Goal: Find specific page/section: Find specific page/section

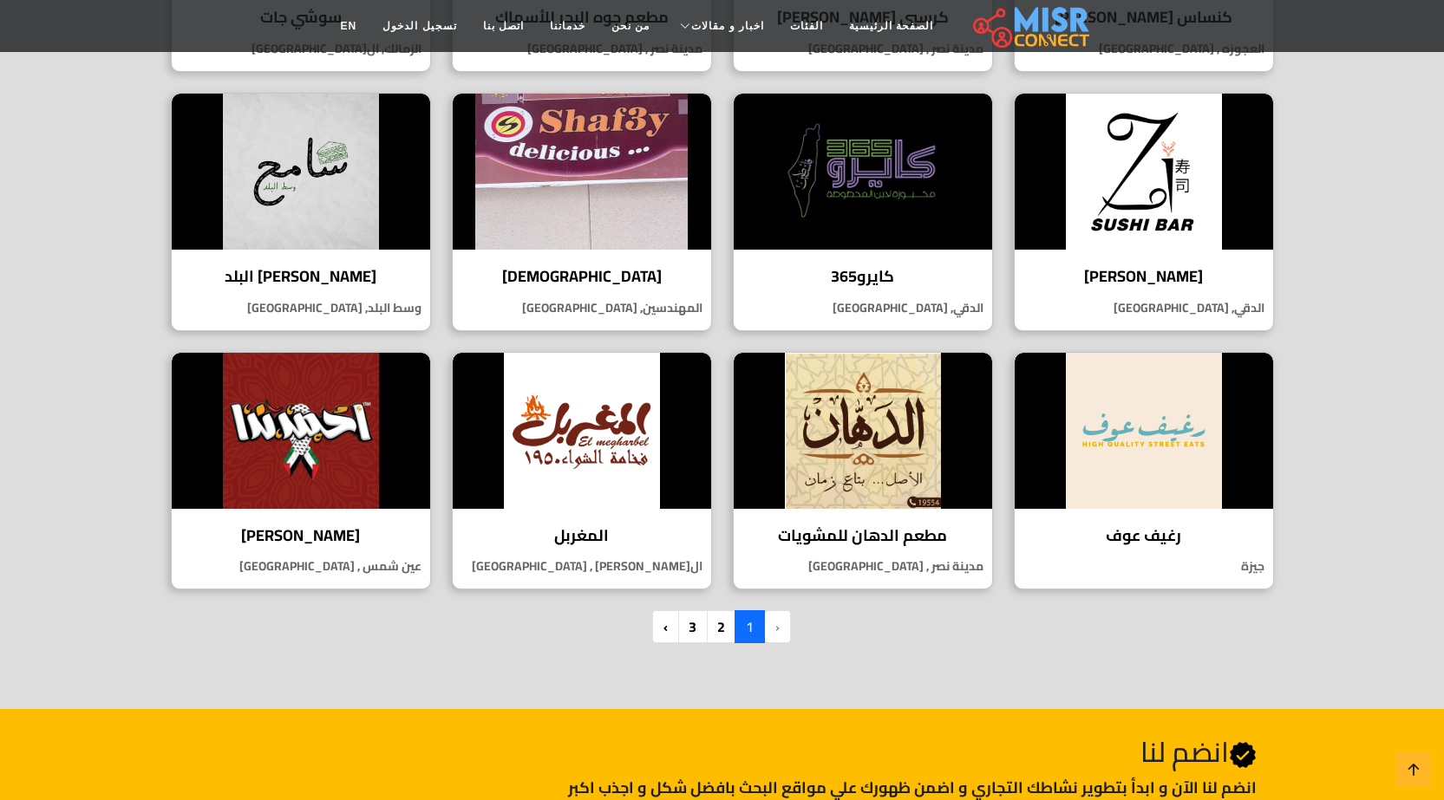
scroll to position [1041, 0]
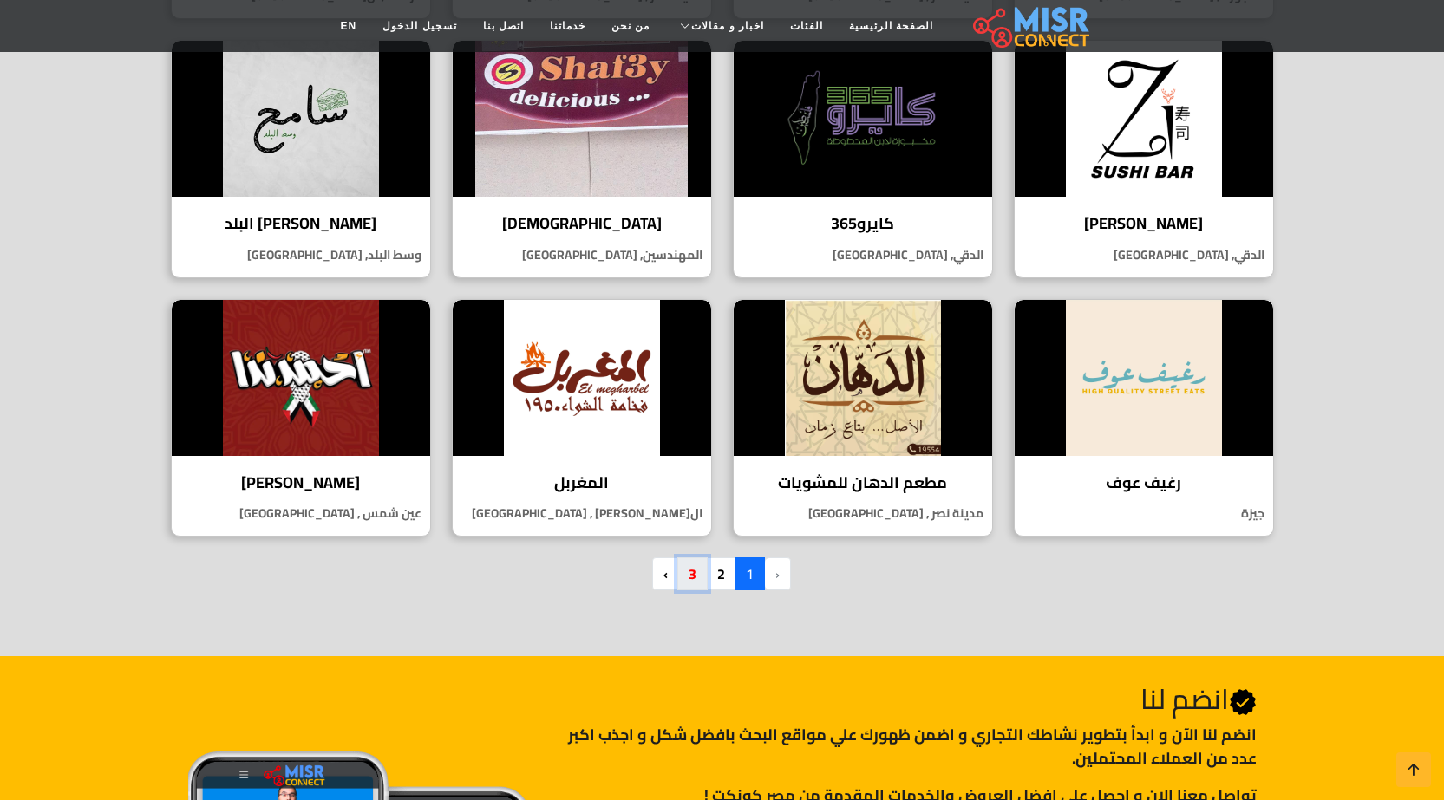
click at [685, 578] on link "3" at bounding box center [692, 574] width 30 height 33
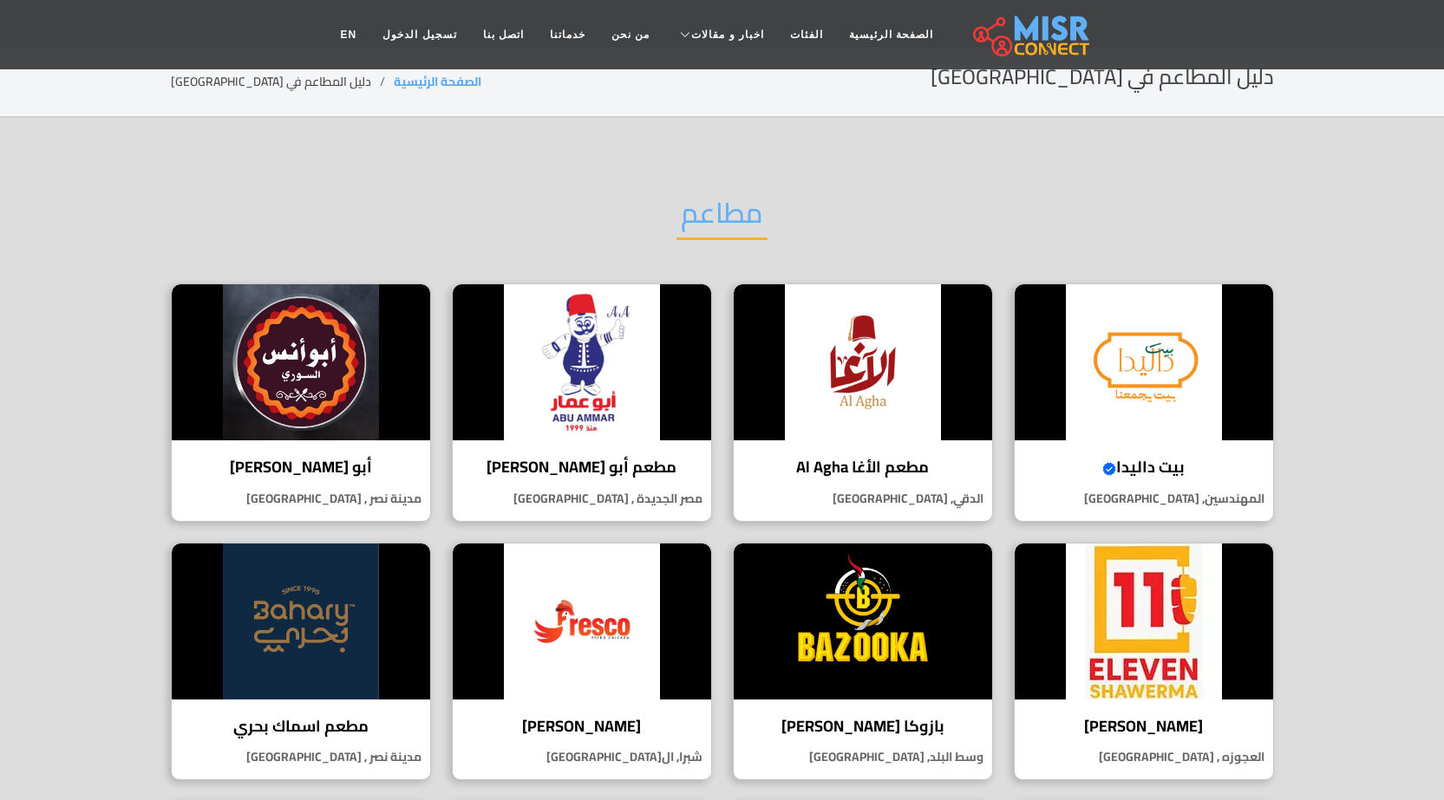
scroll to position [0, 0]
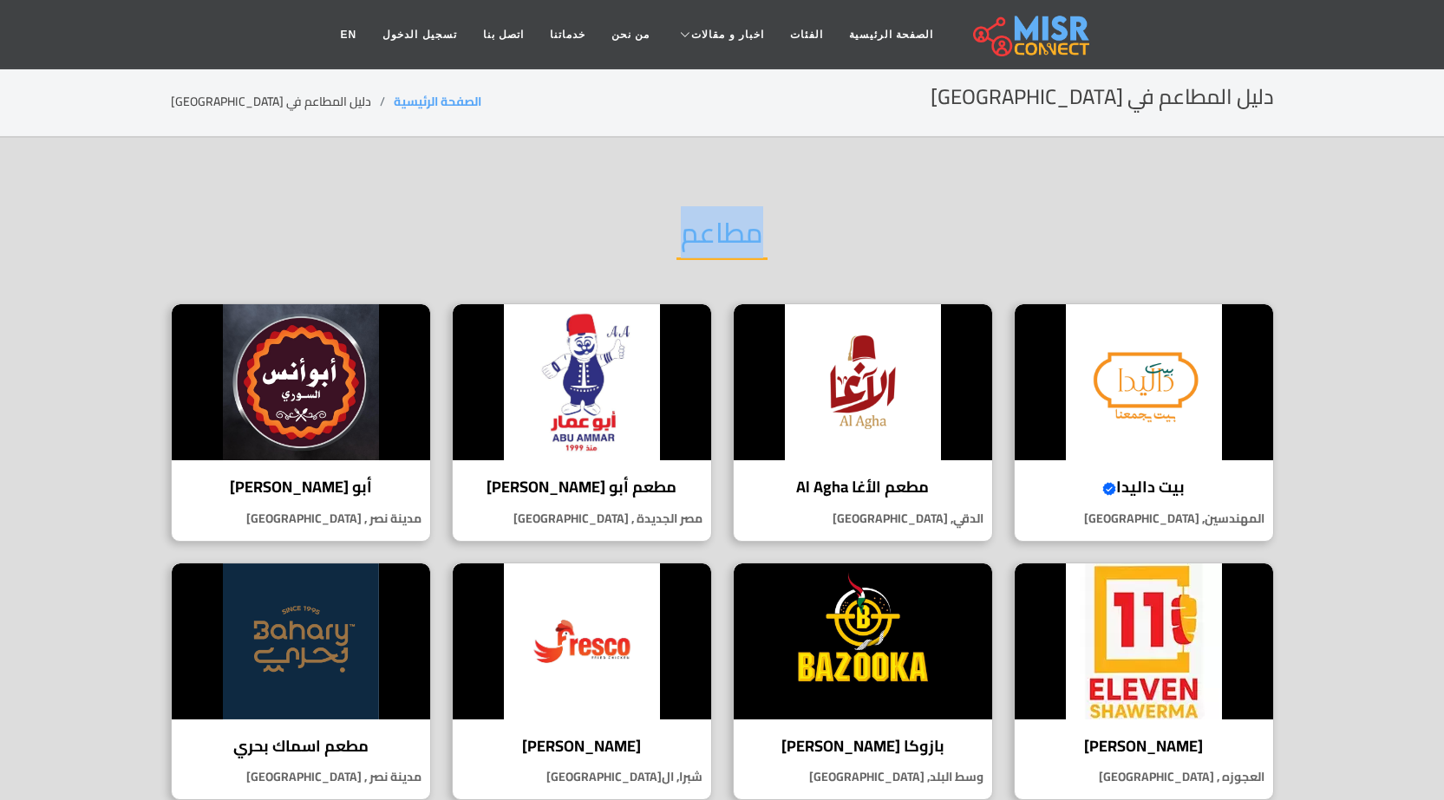
drag, startPoint x: 766, startPoint y: 233, endPoint x: 656, endPoint y: 223, distance: 110.6
click at [656, 223] on div "مطاعم" at bounding box center [722, 247] width 1103 height 114
click at [644, 232] on div "مطاعم" at bounding box center [722, 247] width 1103 height 114
drag, startPoint x: 763, startPoint y: 228, endPoint x: 650, endPoint y: 230, distance: 113.6
click at [650, 230] on div "مطاعم" at bounding box center [722, 247] width 1103 height 114
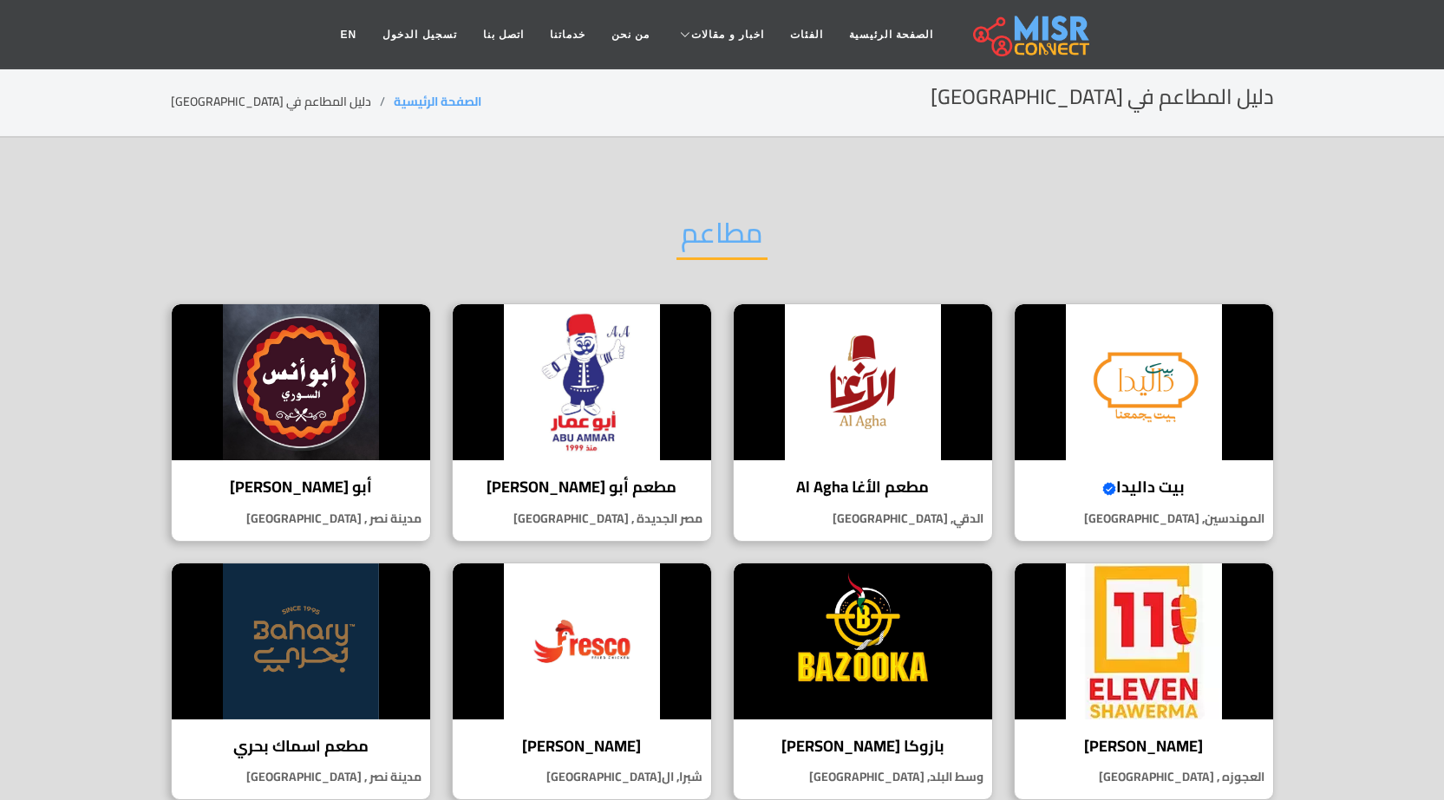
click at [634, 228] on div "مطاعم" at bounding box center [722, 247] width 1103 height 114
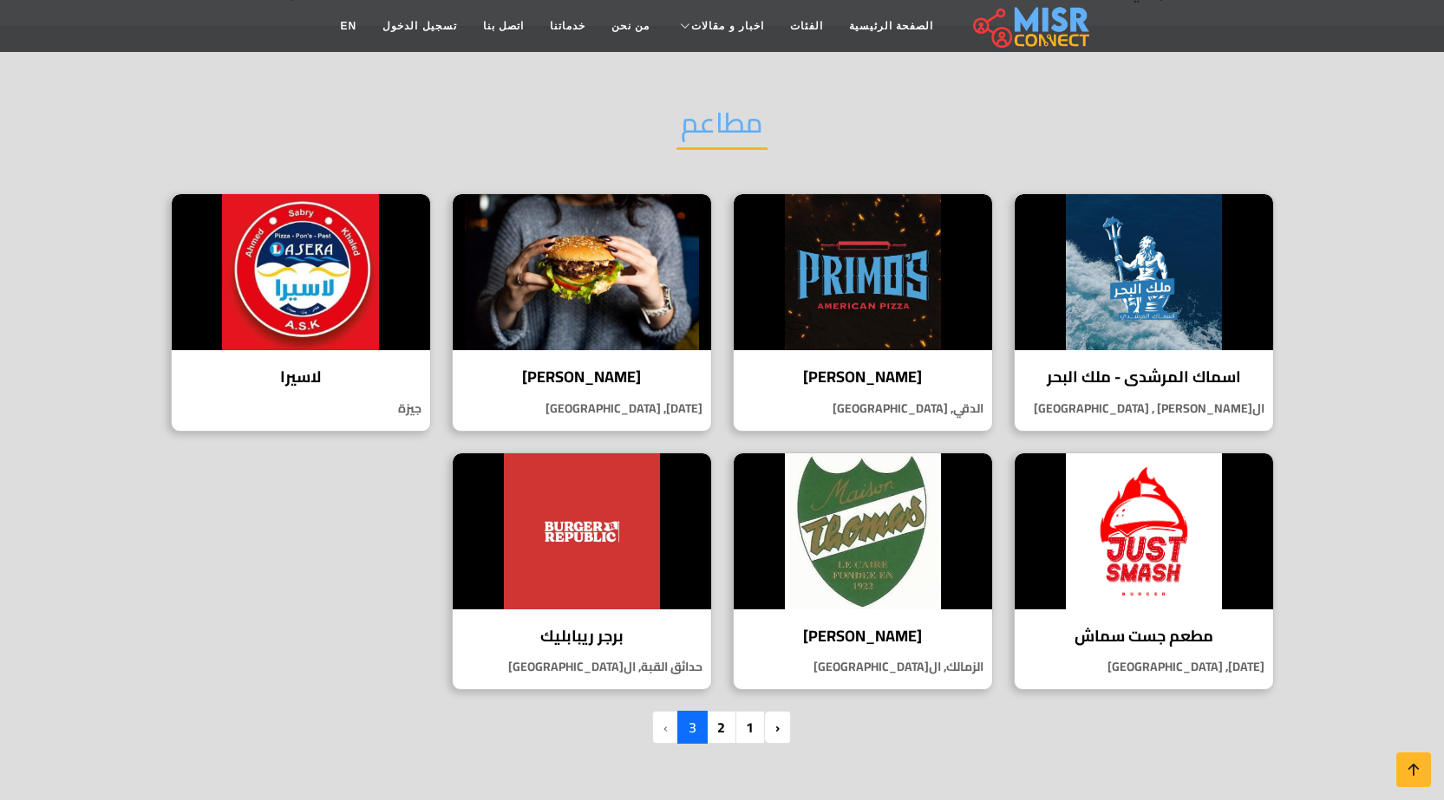
scroll to position [347, 0]
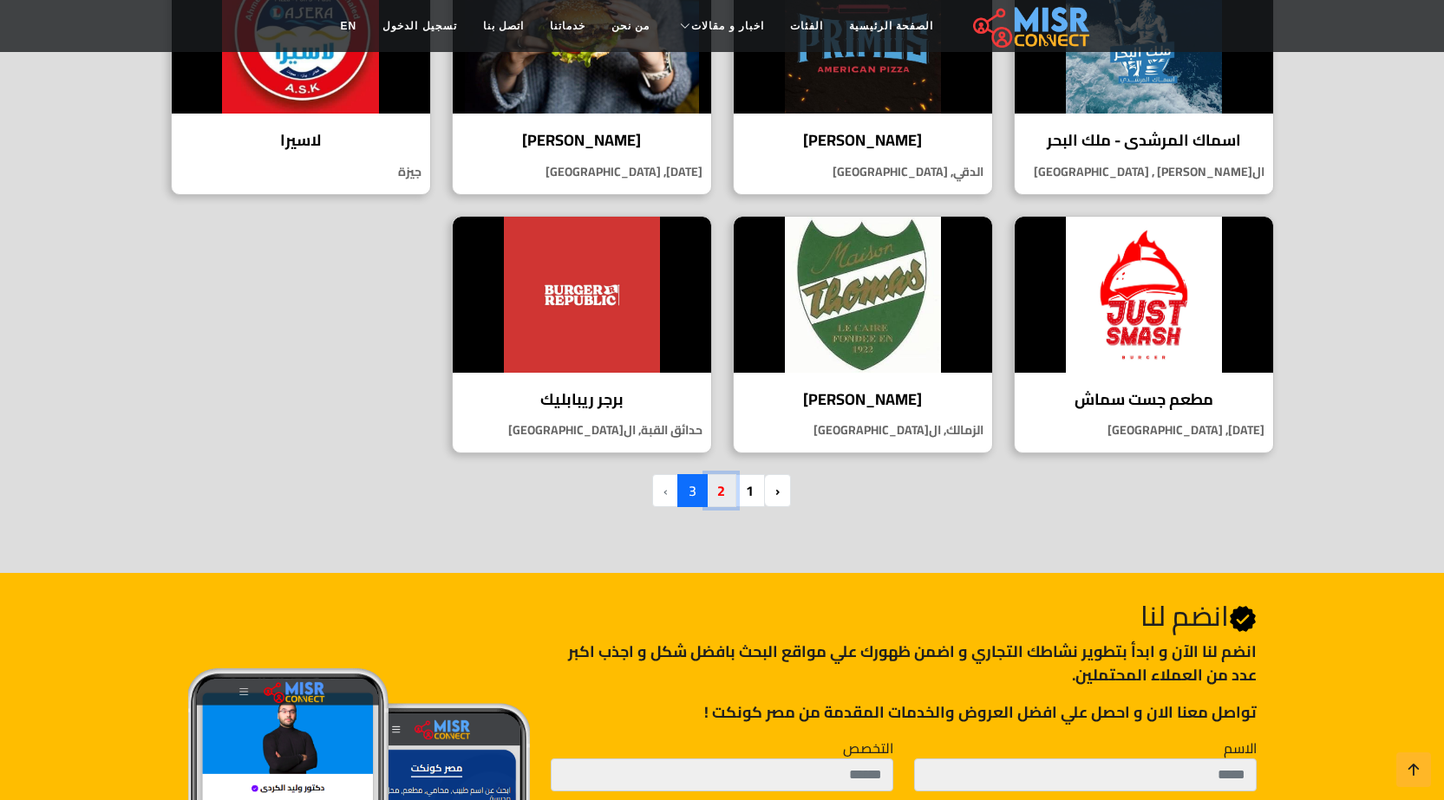
click at [729, 493] on link "2" at bounding box center [721, 490] width 30 height 33
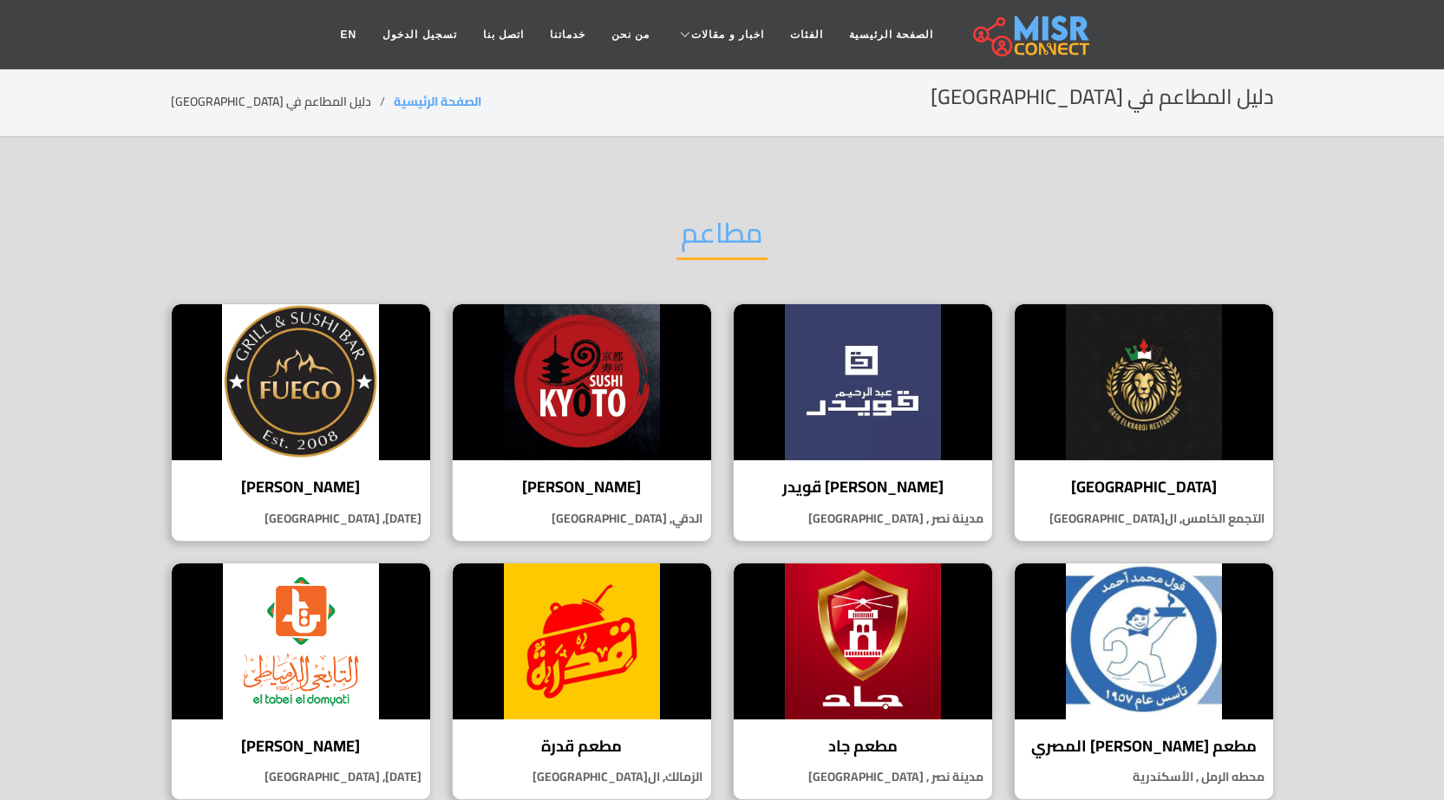
drag, startPoint x: 677, startPoint y: 271, endPoint x: 664, endPoint y: 255, distance: 20.3
click at [669, 258] on div "مطاعم" at bounding box center [722, 247] width 1103 height 114
